Goal: Transaction & Acquisition: Purchase product/service

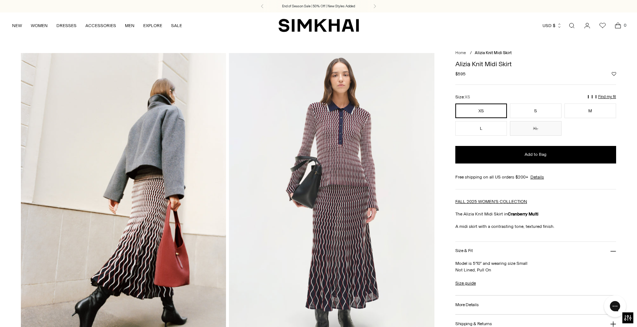
click at [571, 25] on link "Open search modal" at bounding box center [571, 25] width 15 height 15
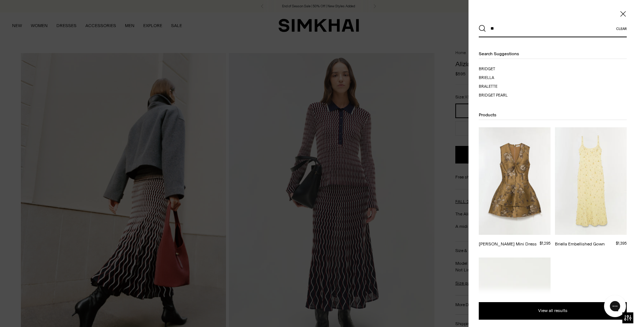
type input "*"
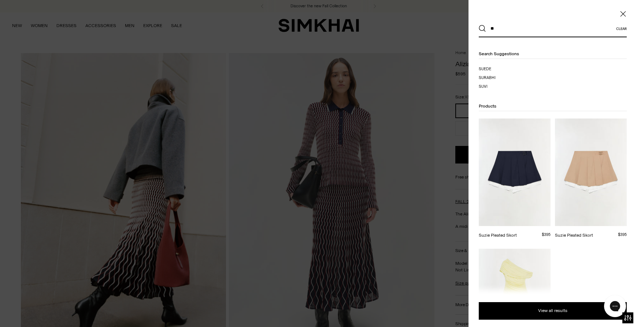
type input "*"
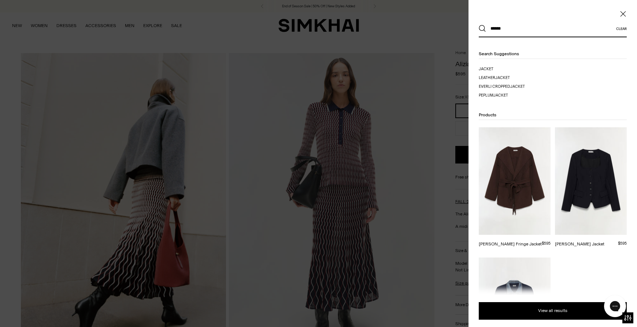
type input "******"
click at [479, 25] on button "Search" at bounding box center [482, 28] width 7 height 7
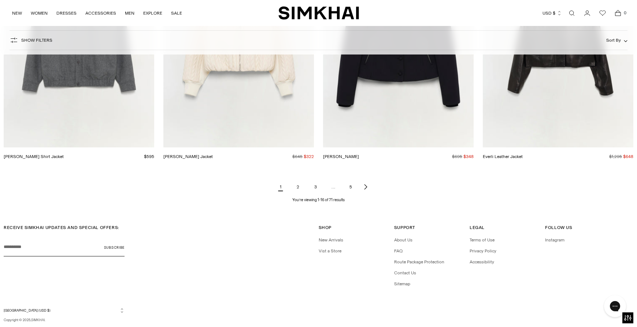
scroll to position [1033, 0]
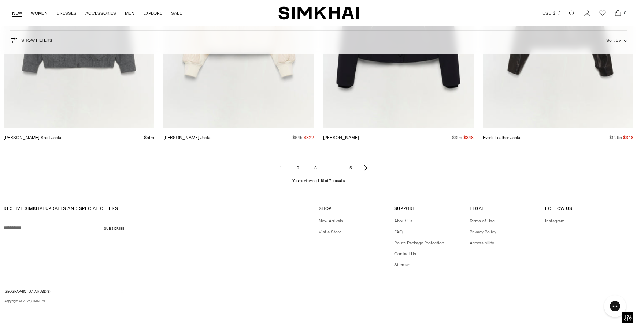
click at [19, 13] on link "NEW" at bounding box center [17, 13] width 10 height 16
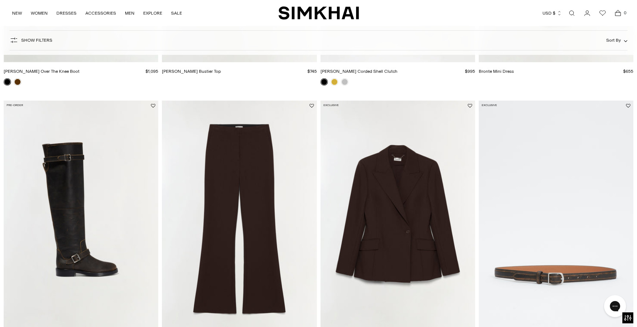
scroll to position [547, 0]
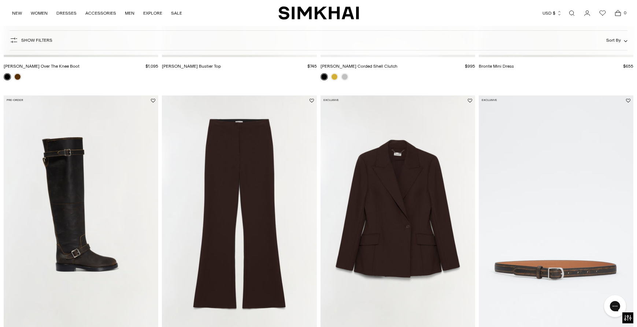
click at [0, 0] on img "Surabhi Blazer" at bounding box center [0, 0] width 0 height 0
